Goal: Information Seeking & Learning: Stay updated

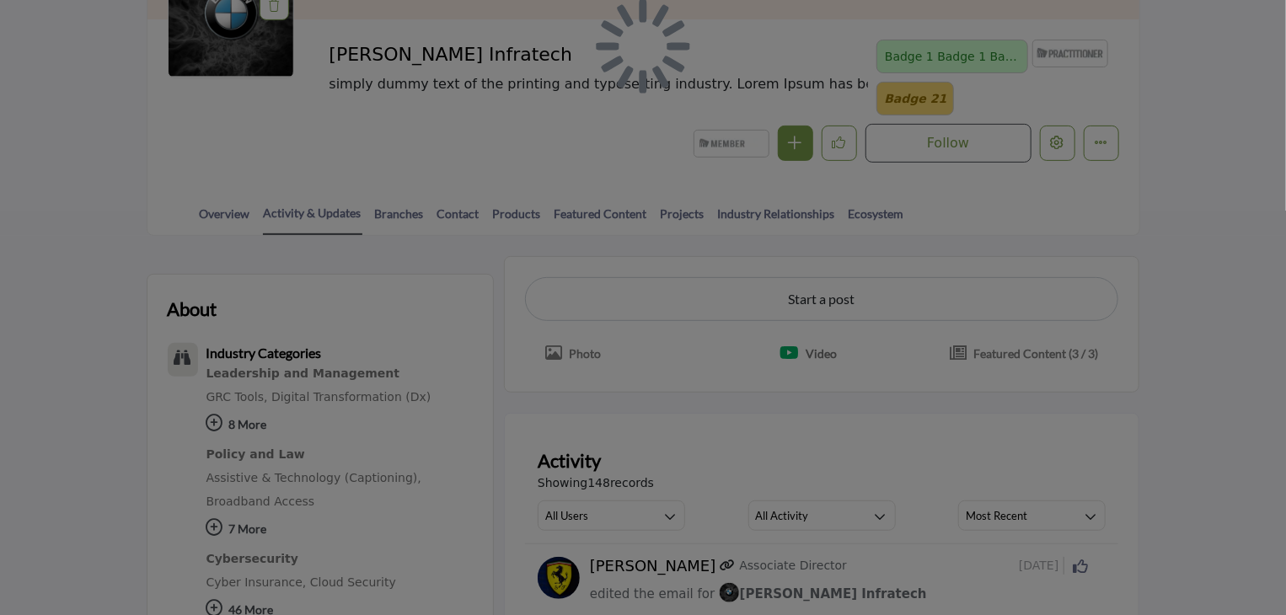
scroll to position [506, 0]
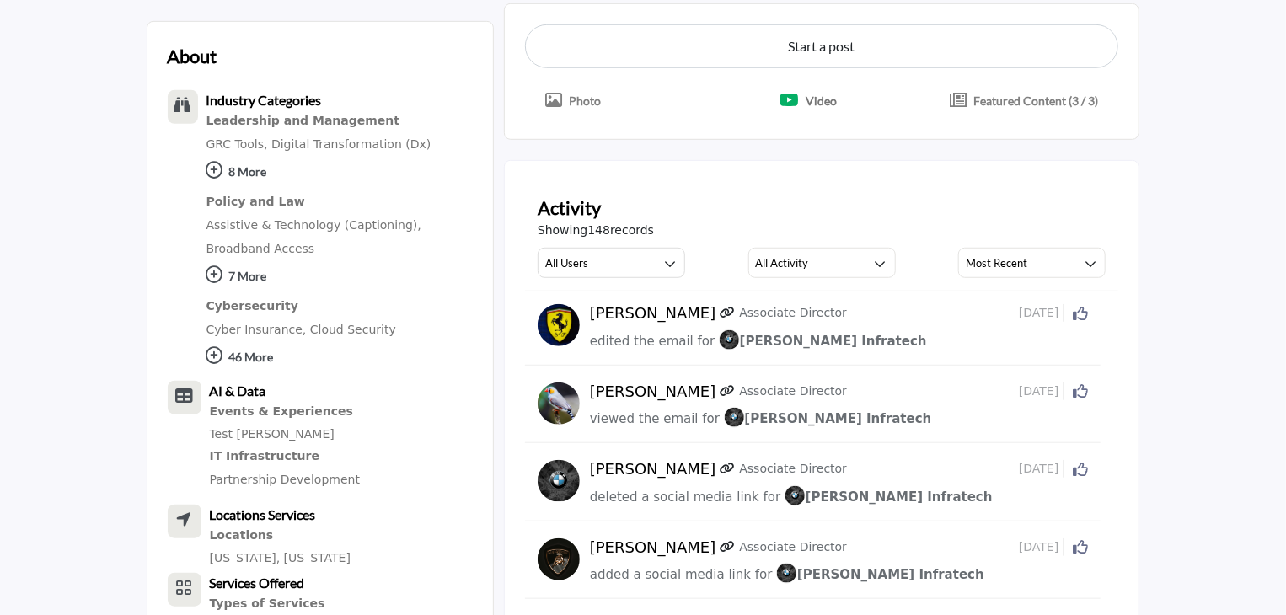
click at [779, 280] on div "Activity Showing 148 records All Users All Users My Activity Member Supplier Al…" at bounding box center [822, 236] width 594 height 110
click at [780, 276] on div "Activity Showing 148 records All Users All Users My Activity Member Supplier Al…" at bounding box center [822, 236] width 594 height 110
click at [782, 269] on div "All Activity" at bounding box center [782, 263] width 53 height 20
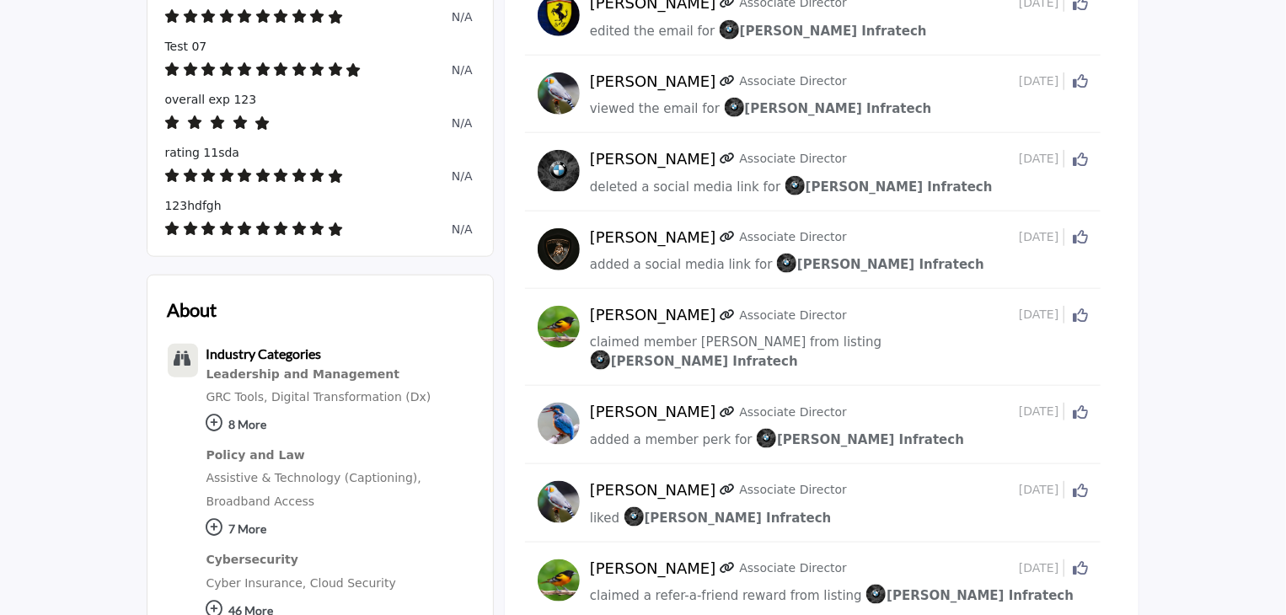
scroll to position [479, 0]
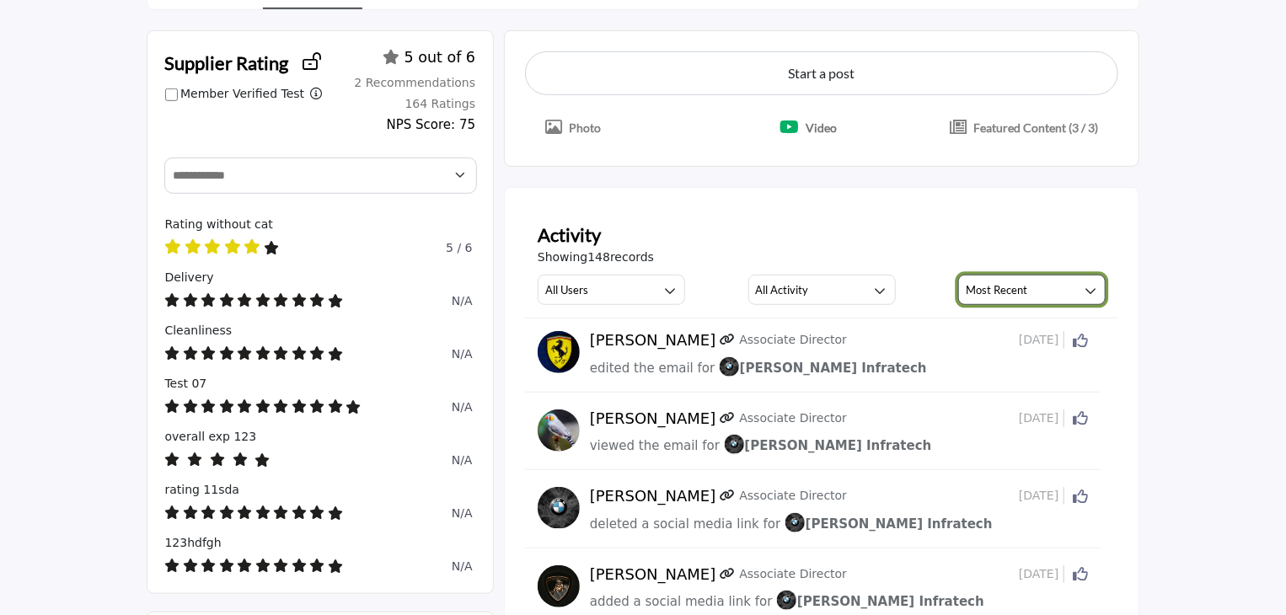
click at [974, 280] on div "Most Recent" at bounding box center [997, 290] width 62 height 20
click at [937, 249] on div "Showing 148 records" at bounding box center [822, 258] width 569 height 18
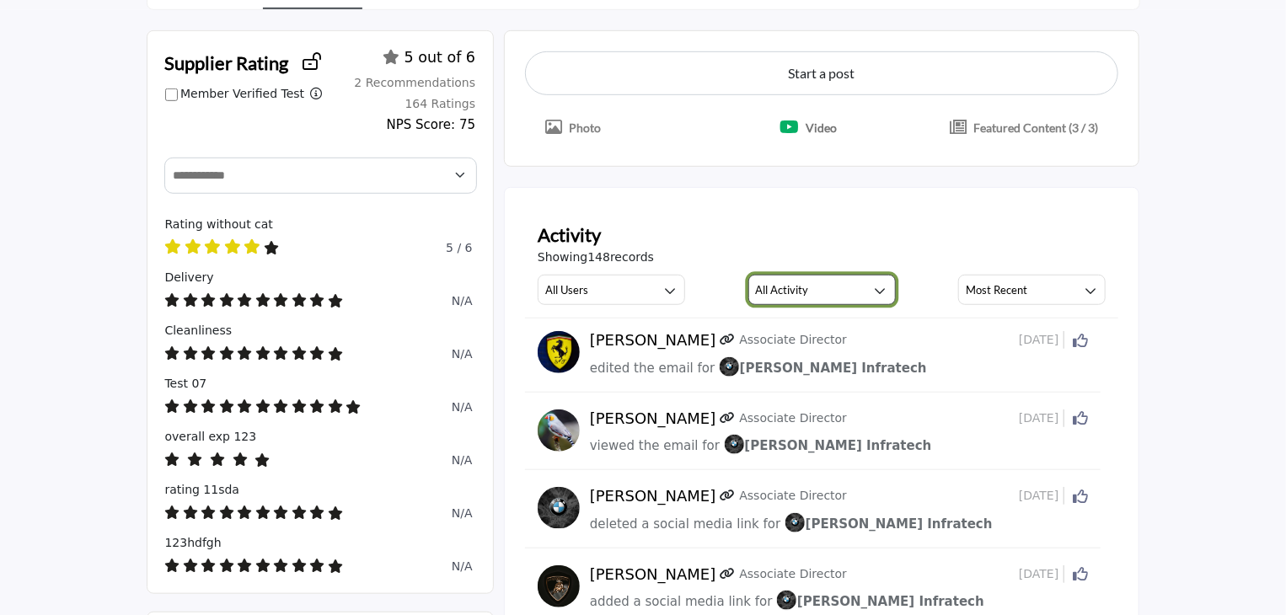
click at [819, 276] on button "All Activity" at bounding box center [821, 290] width 147 height 30
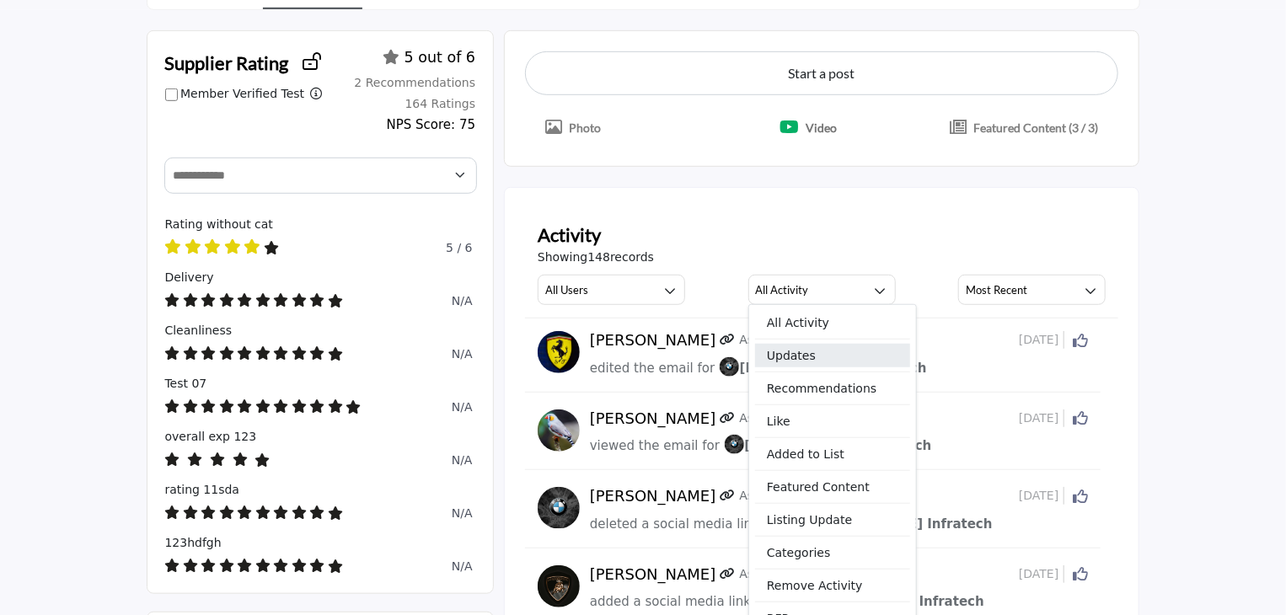
click at [789, 353] on span "Updates" at bounding box center [832, 356] width 155 height 24
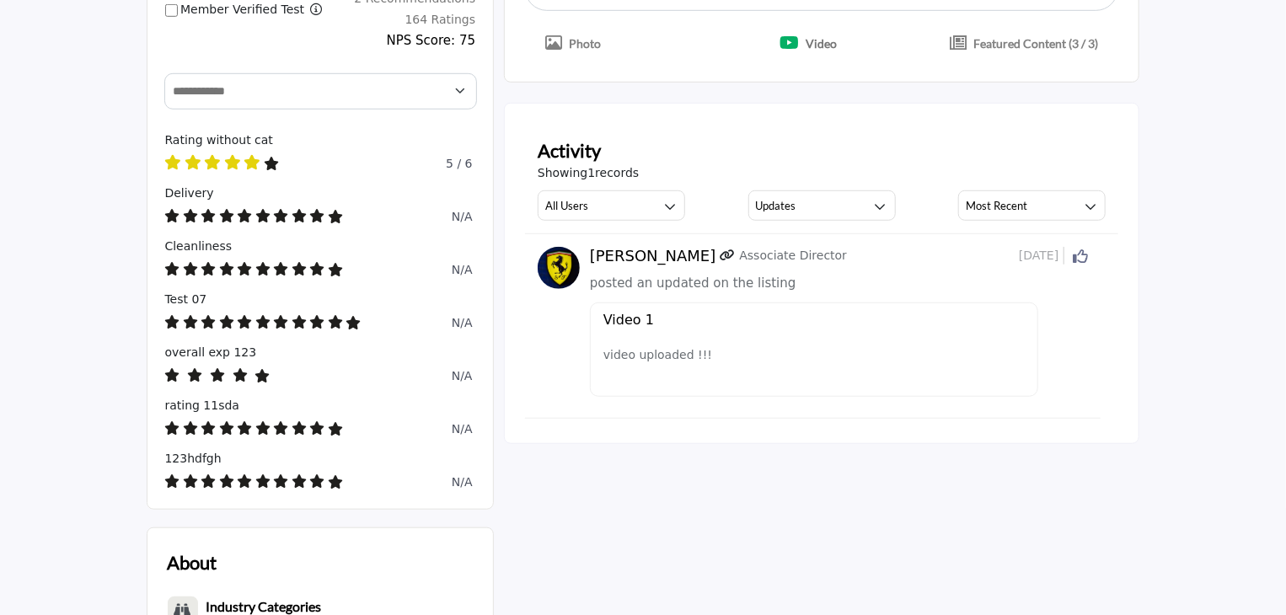
scroll to position [479, 0]
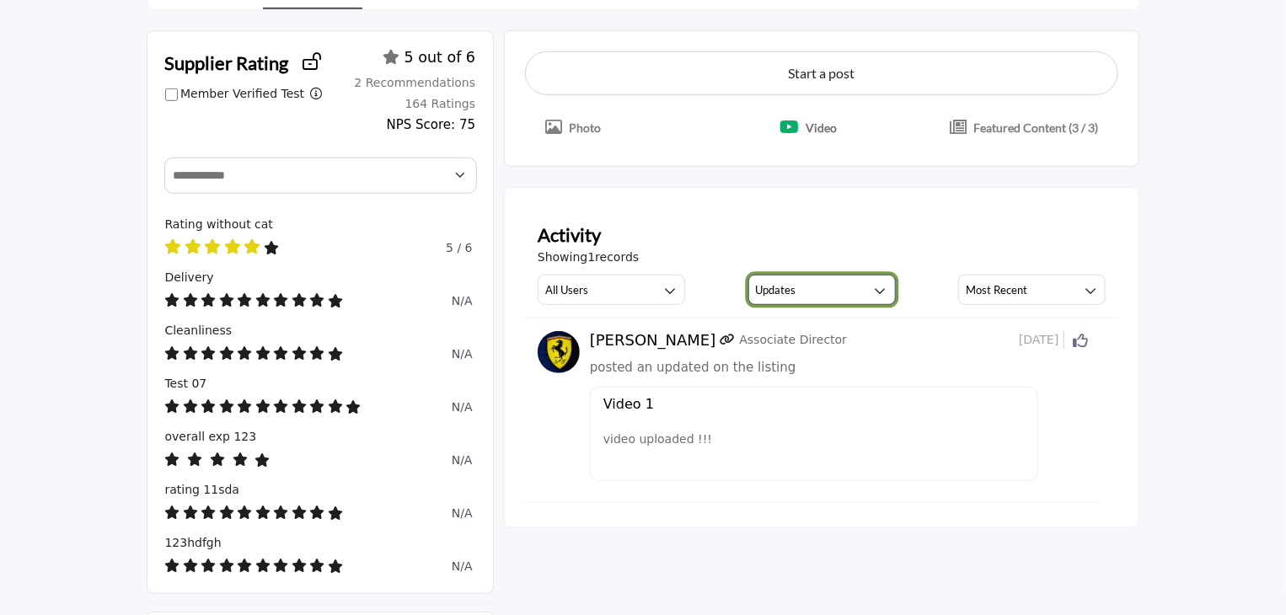
click at [771, 282] on h3 "Updates" at bounding box center [776, 289] width 40 height 15
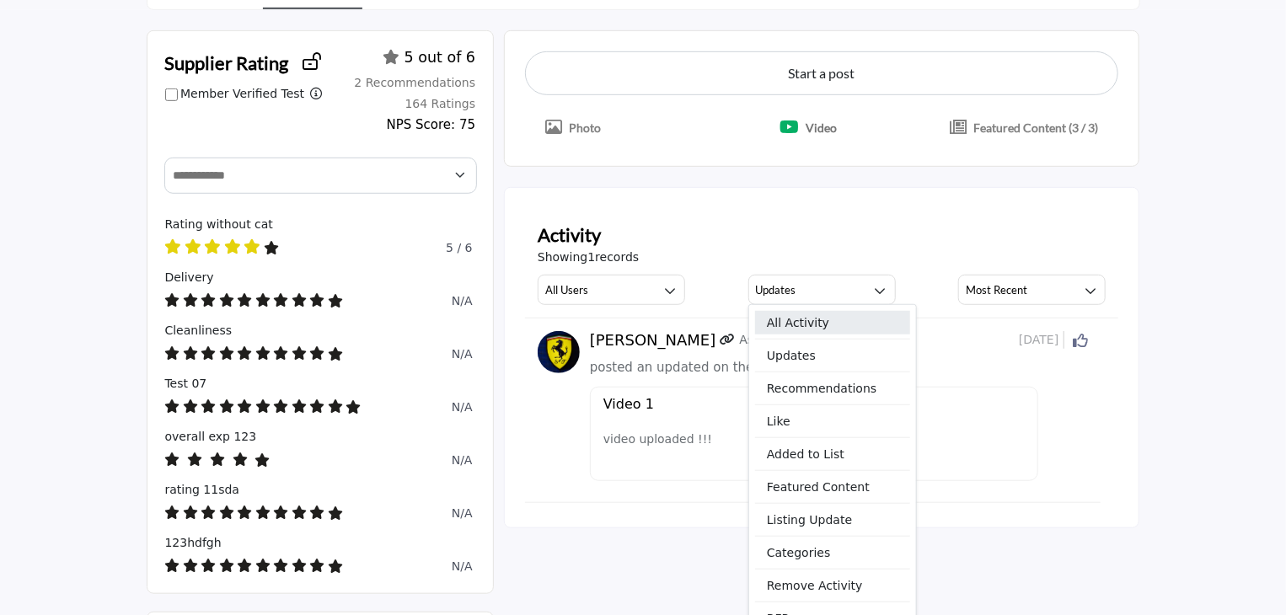
click at [792, 311] on span "All Activity" at bounding box center [832, 323] width 155 height 24
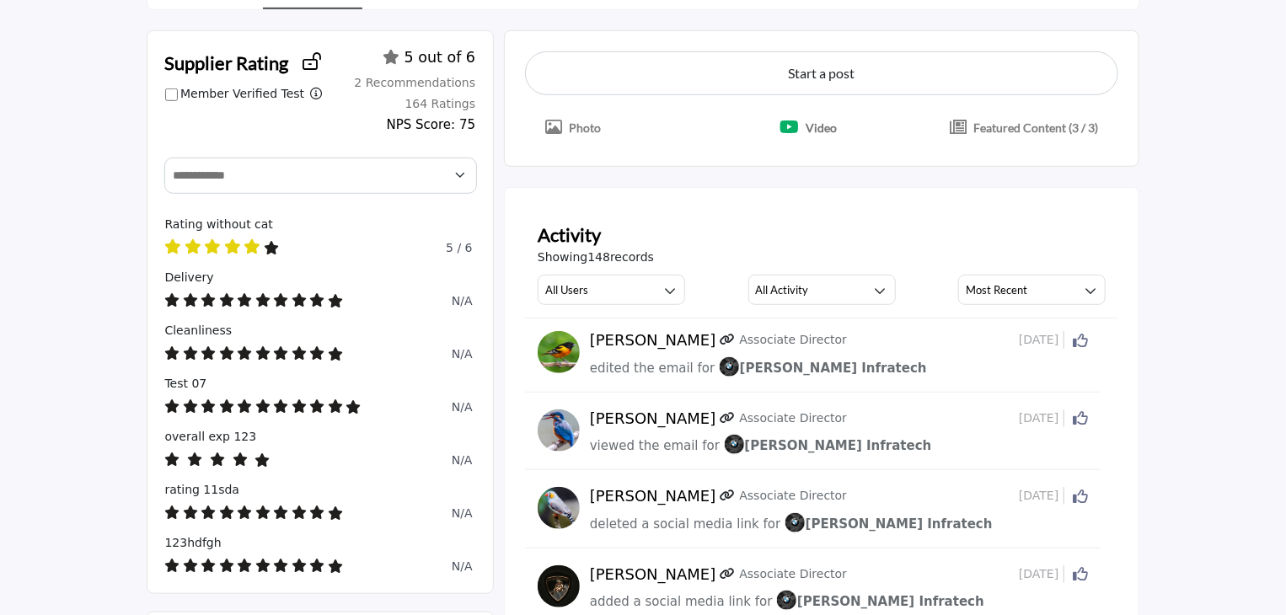
drag, startPoint x: 539, startPoint y: 253, endPoint x: 651, endPoint y: 250, distance: 112.1
click at [651, 250] on div "Showing 148 records" at bounding box center [822, 258] width 569 height 18
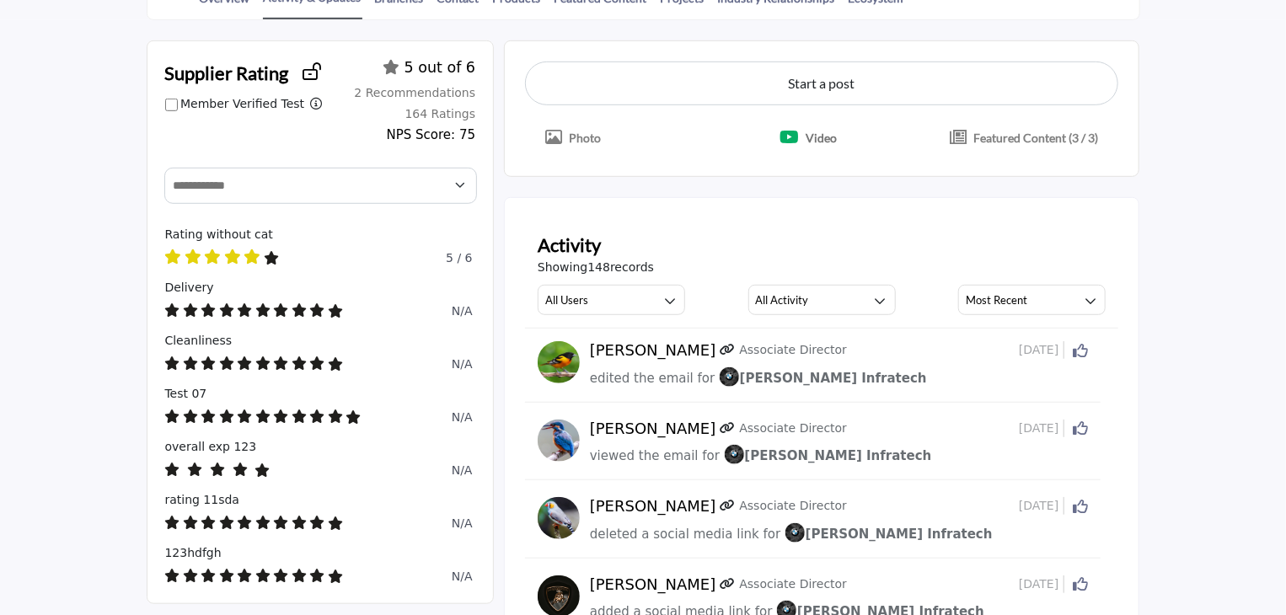
scroll to position [479, 0]
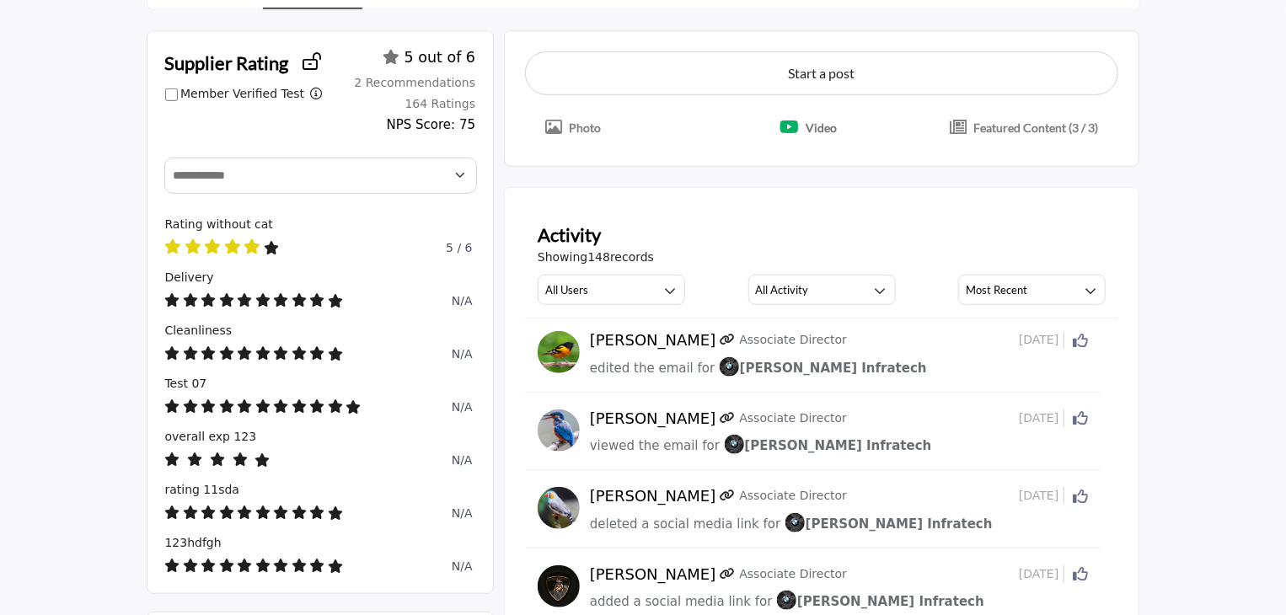
click at [1077, 341] on icon at bounding box center [1080, 340] width 15 height 15
